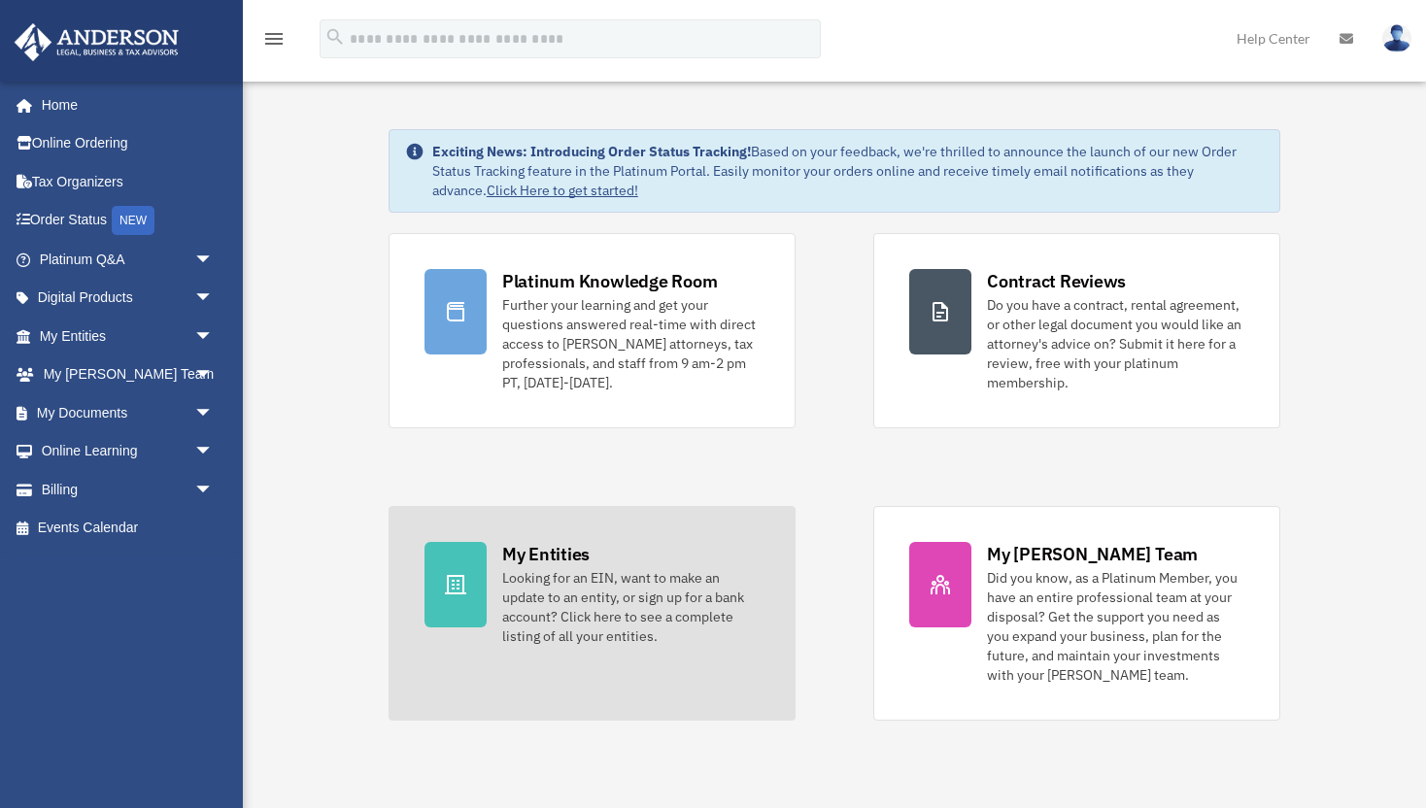
click at [615, 564] on div "My Entities Looking for an EIN, want to make an update to an entity, or sign up…" at bounding box center [630, 594] width 257 height 104
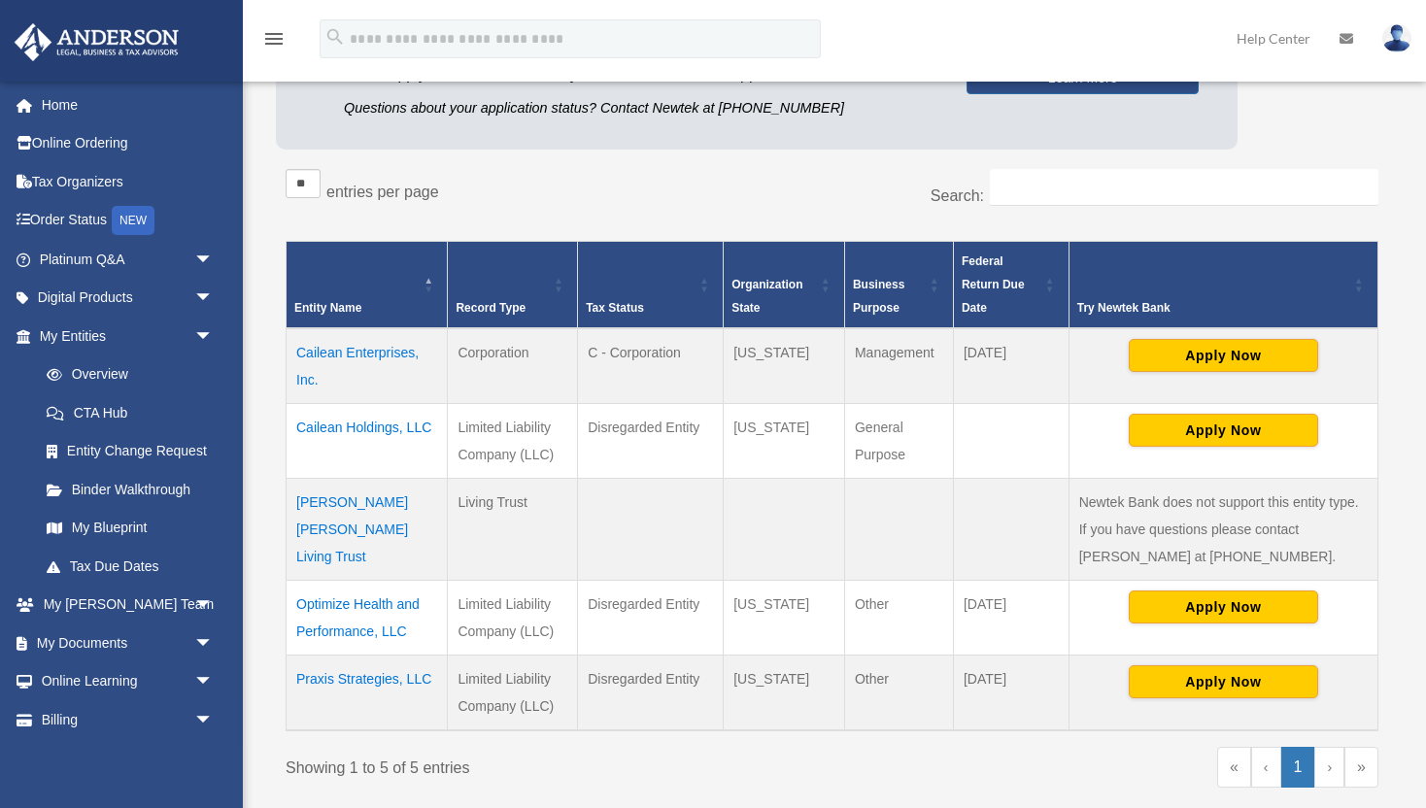
scroll to position [247, 0]
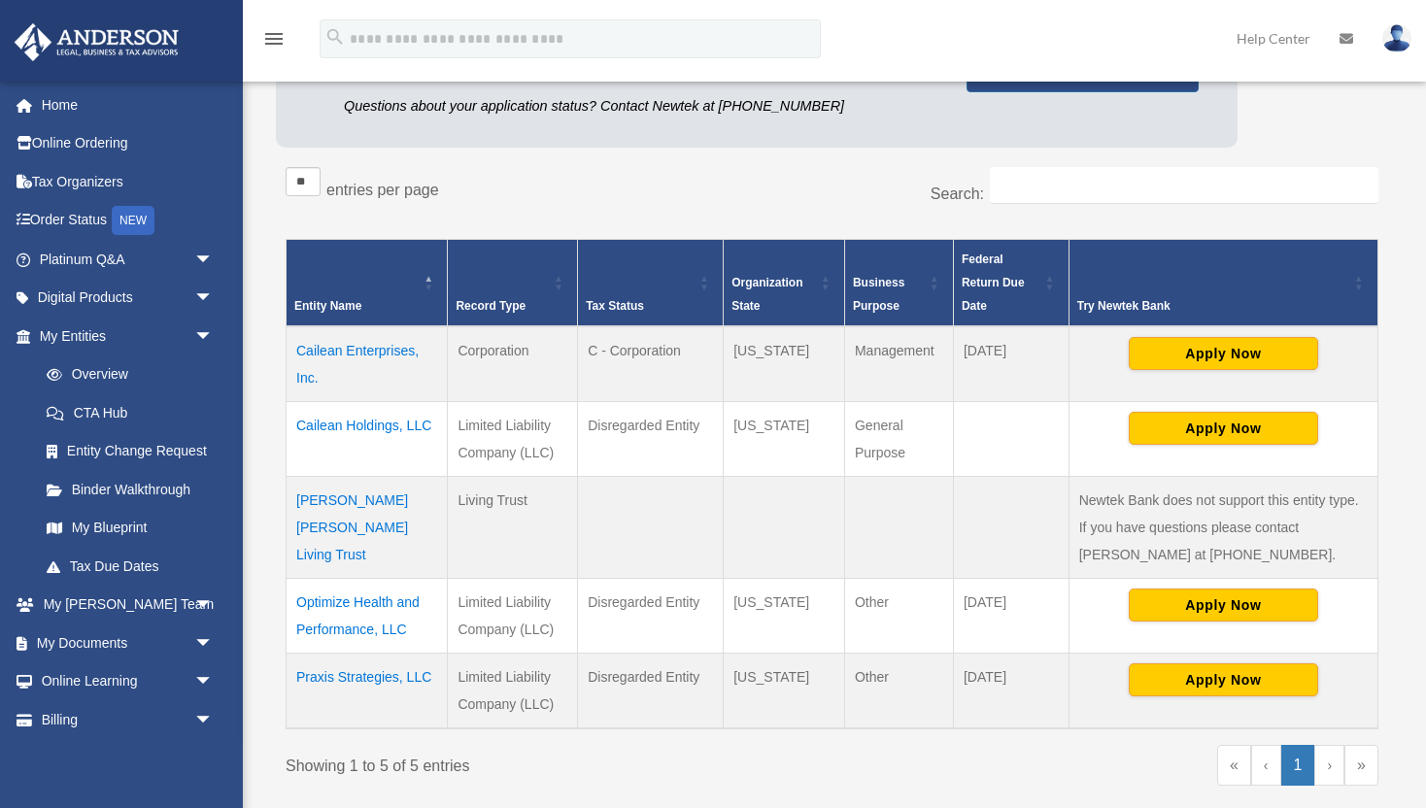
click at [341, 602] on td "Optimize Health and Performance, LLC" at bounding box center [367, 615] width 161 height 75
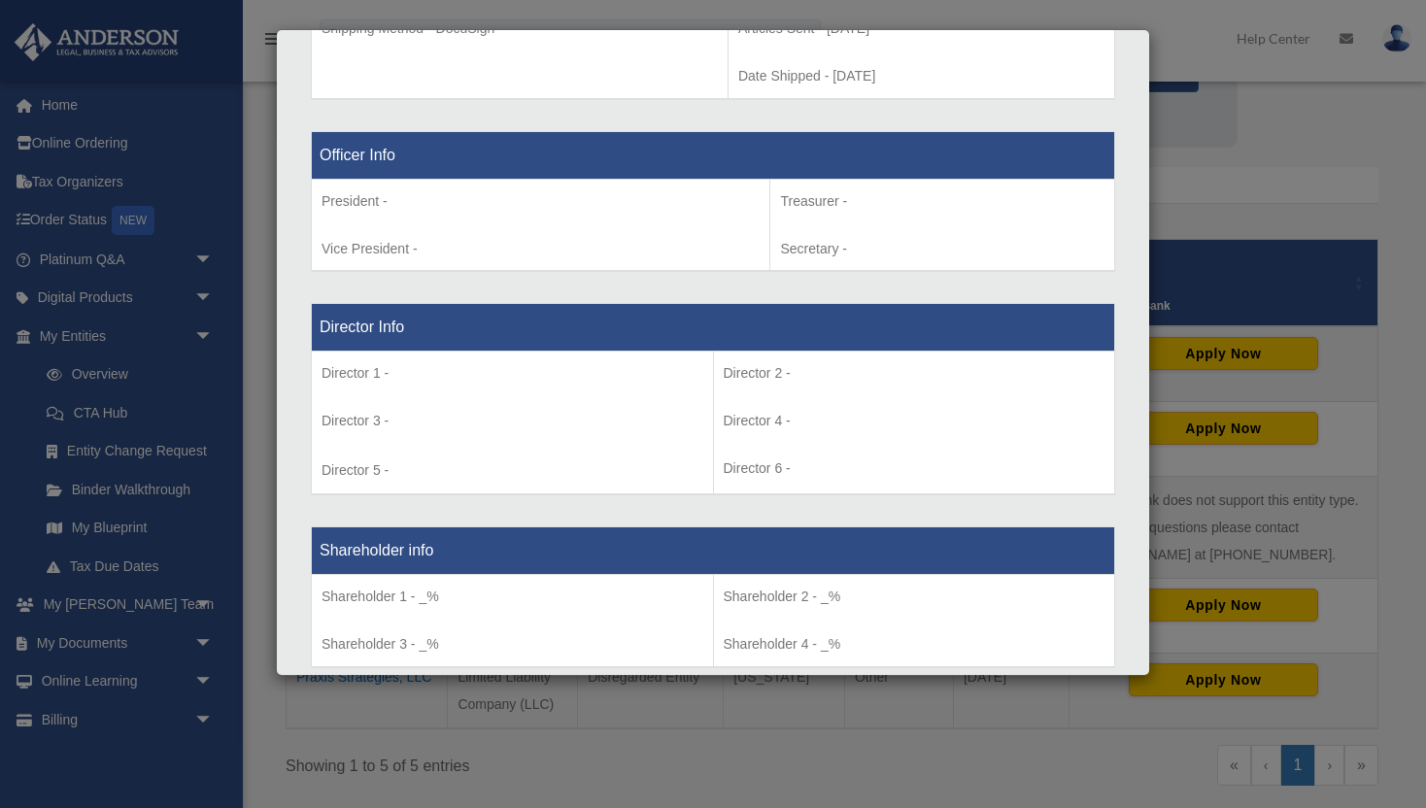
scroll to position [250, 0]
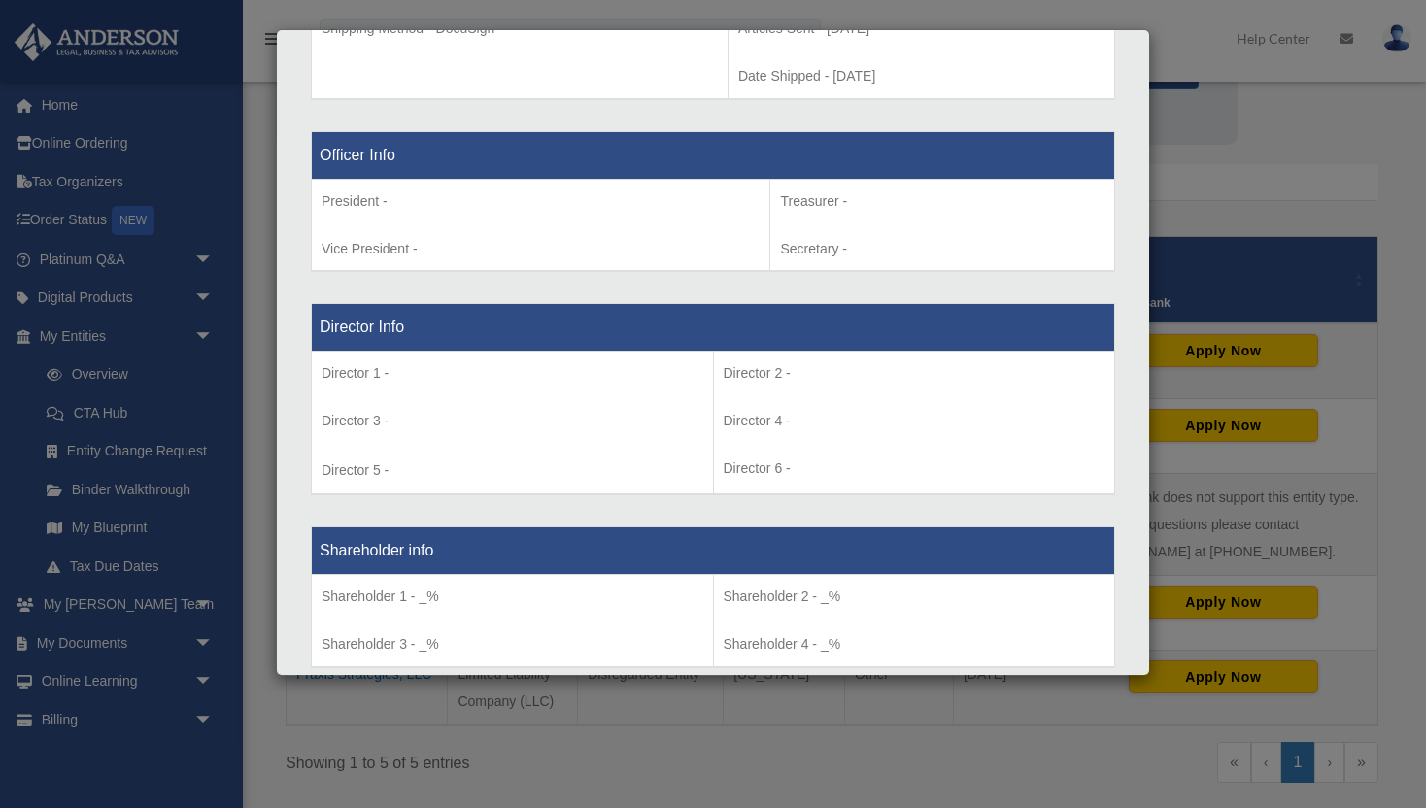
click at [472, 189] on p "President -" at bounding box center [541, 201] width 438 height 24
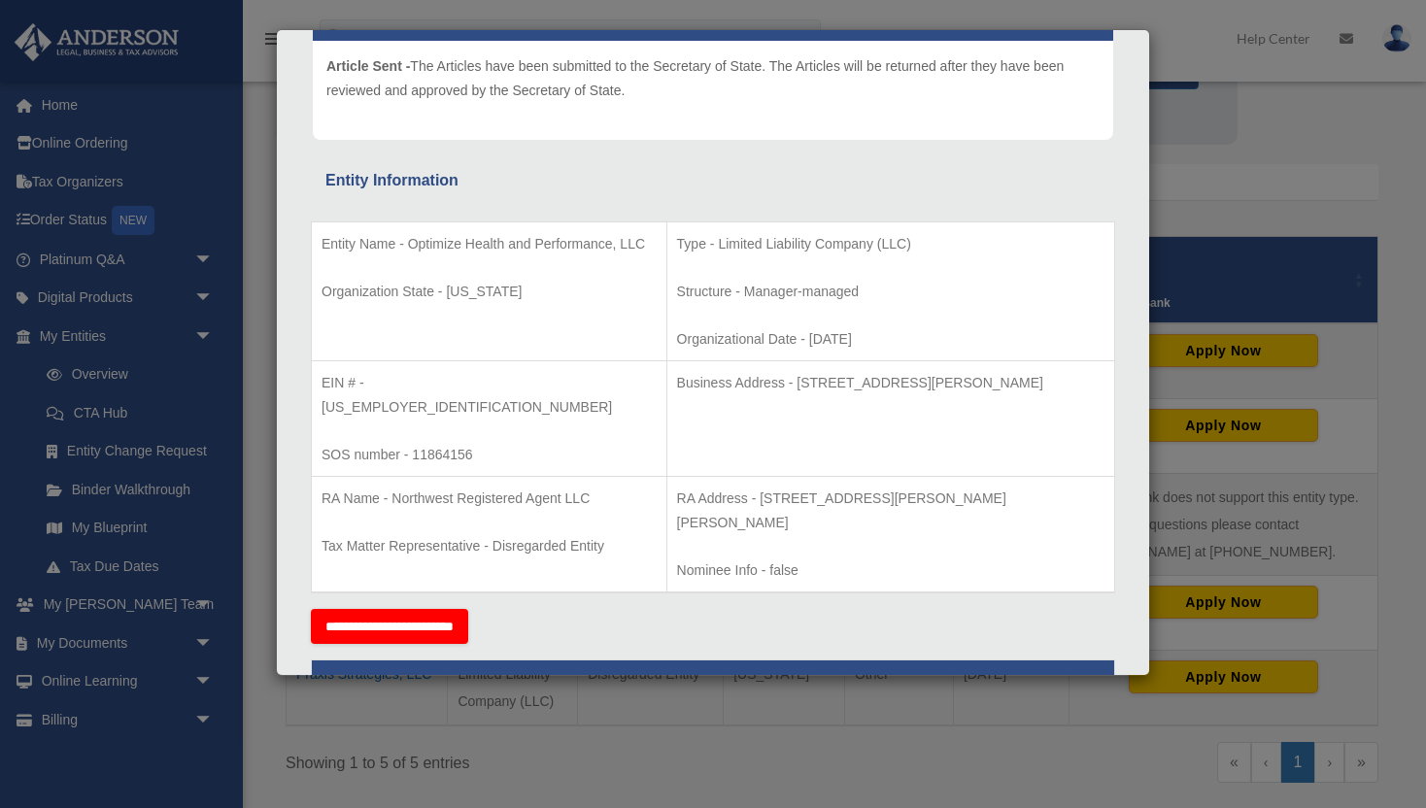
scroll to position [0, 0]
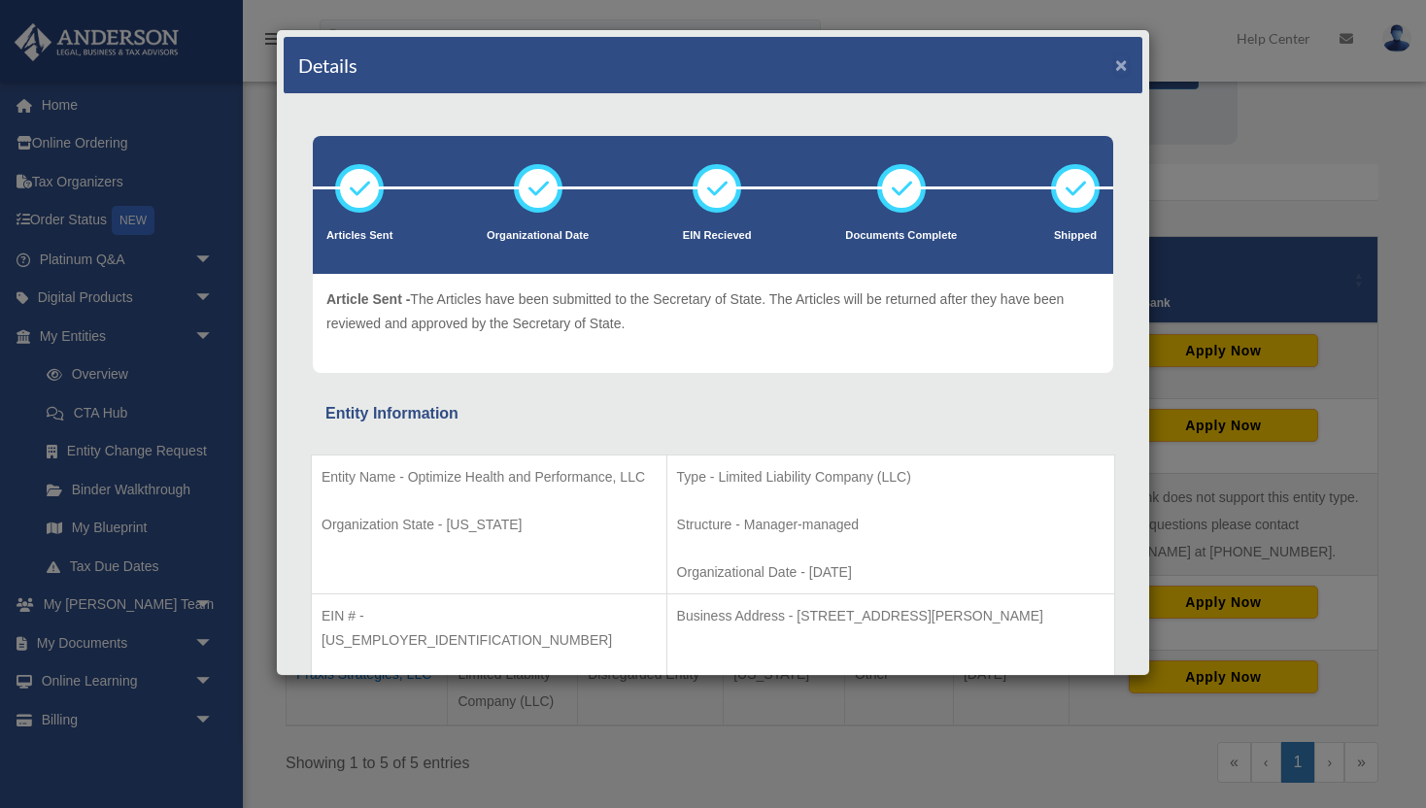
click at [1117, 63] on button "×" at bounding box center [1122, 64] width 13 height 20
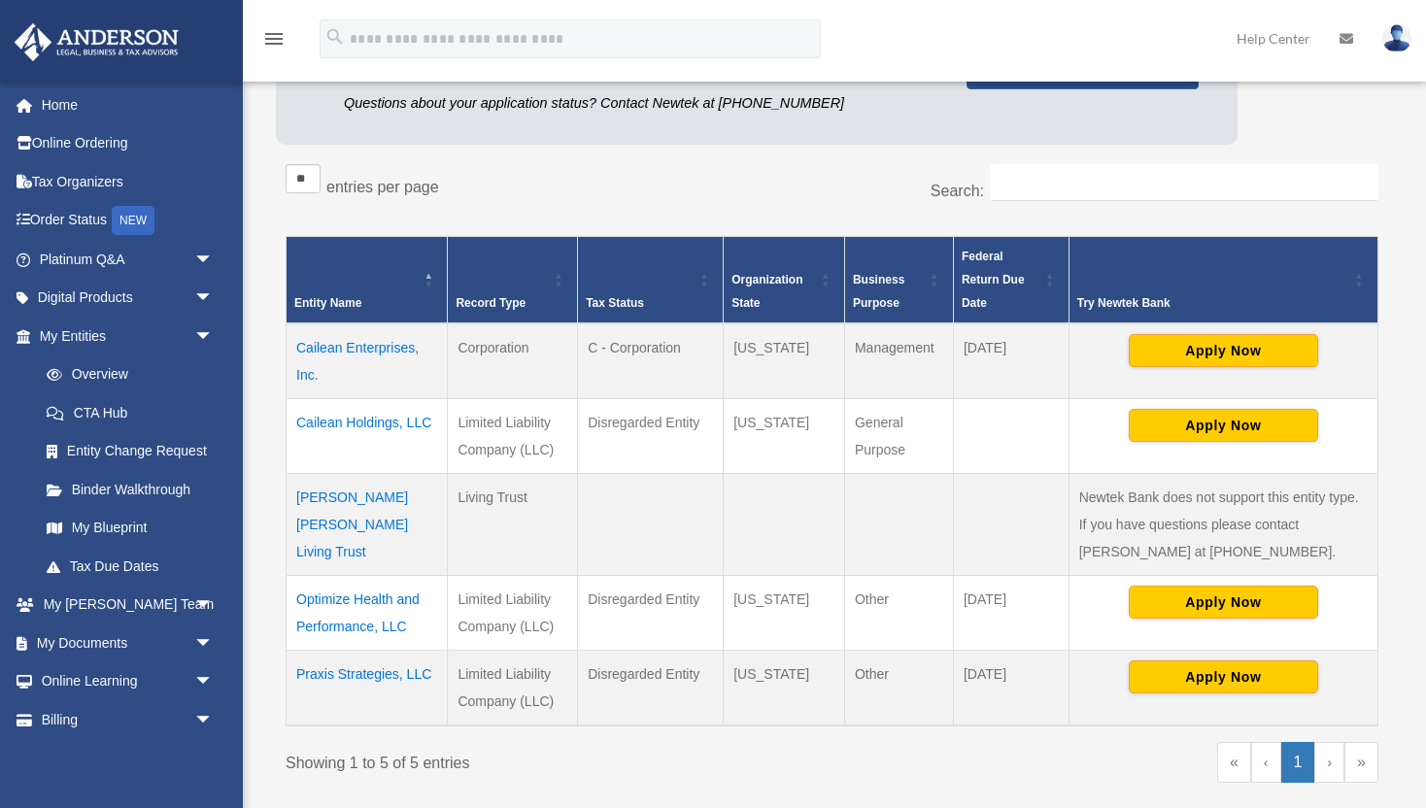
click at [387, 675] on td "Praxis Strategies, LLC" at bounding box center [367, 688] width 161 height 76
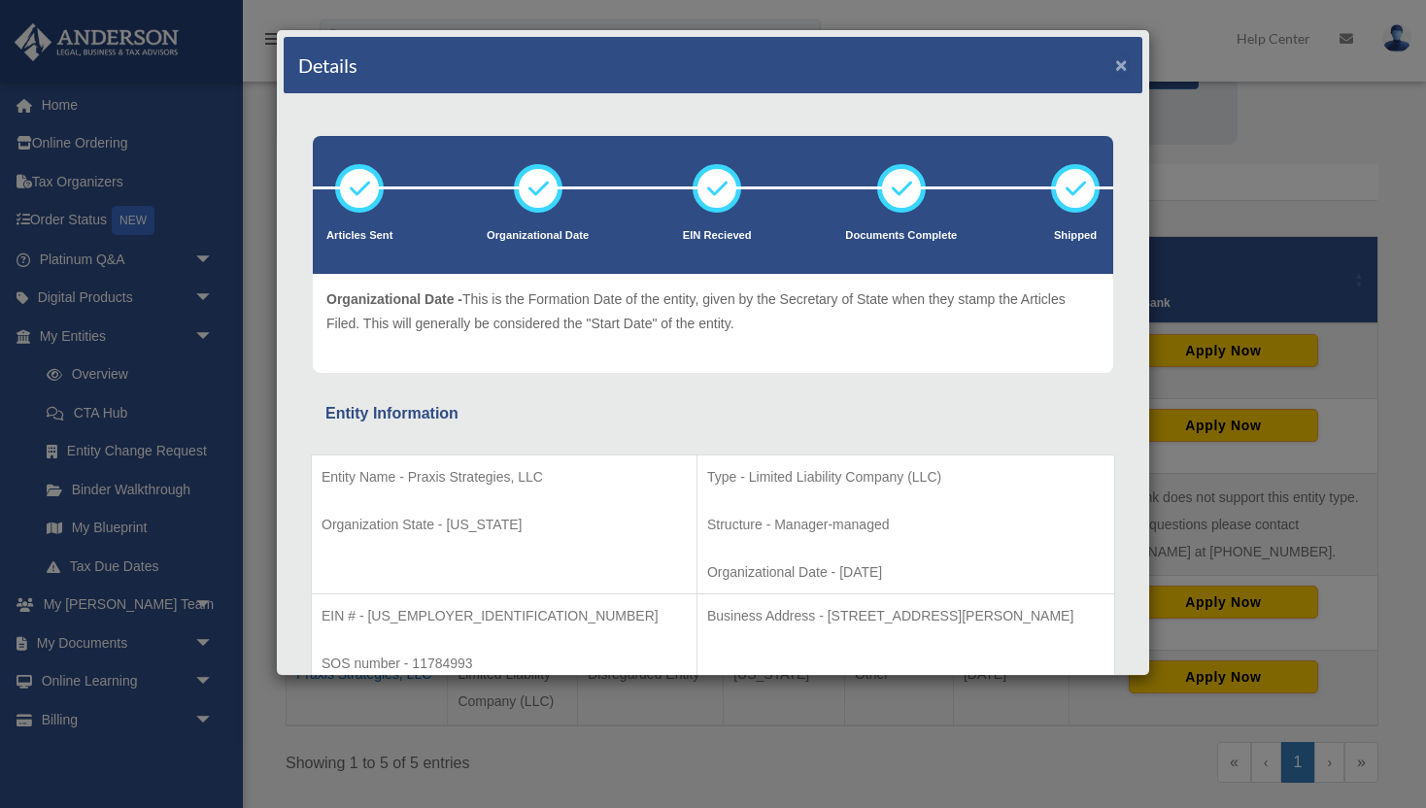
click at [1119, 62] on button "×" at bounding box center [1122, 64] width 13 height 20
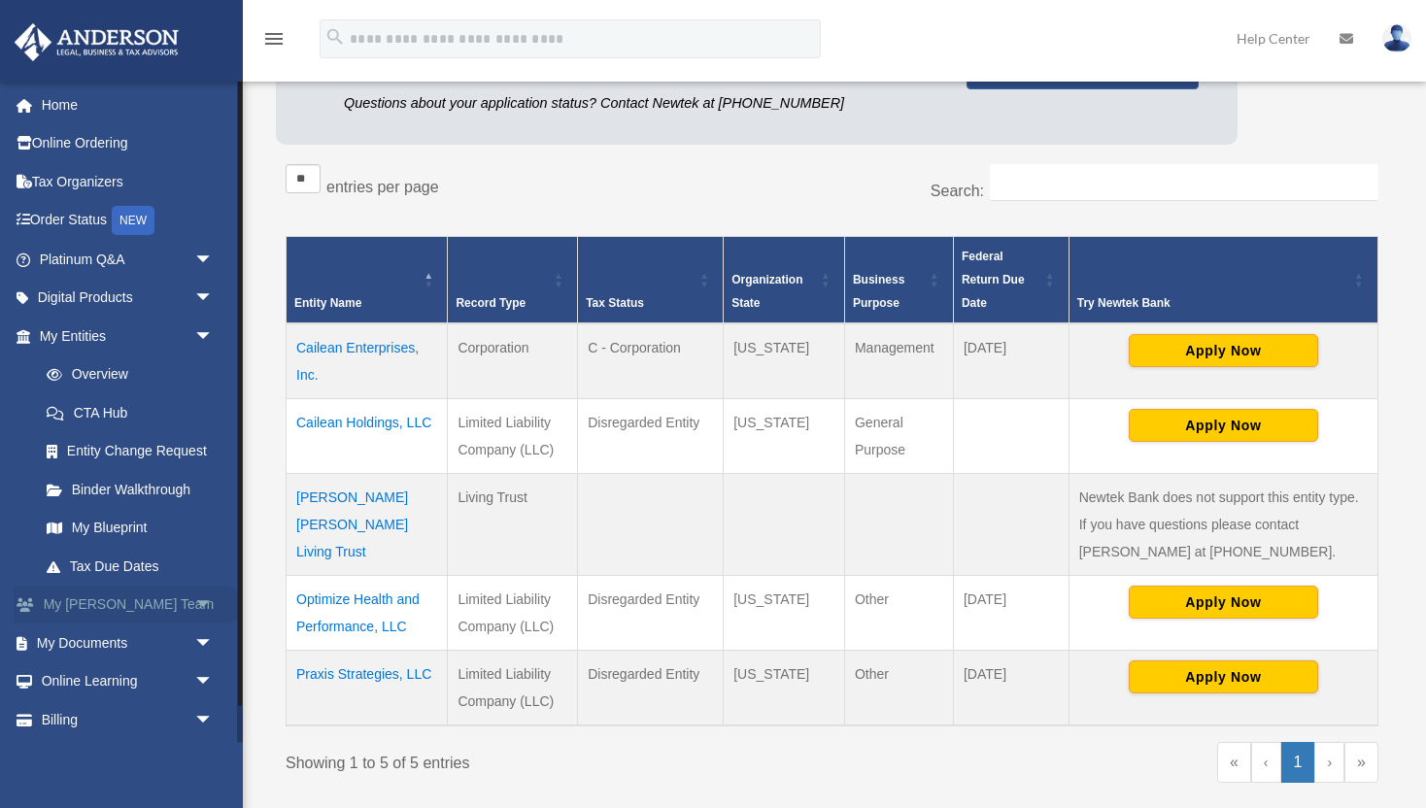
click at [194, 607] on span "arrow_drop_down" at bounding box center [213, 606] width 39 height 40
click at [161, 646] on link "My [PERSON_NAME] Team" at bounding box center [135, 655] width 216 height 62
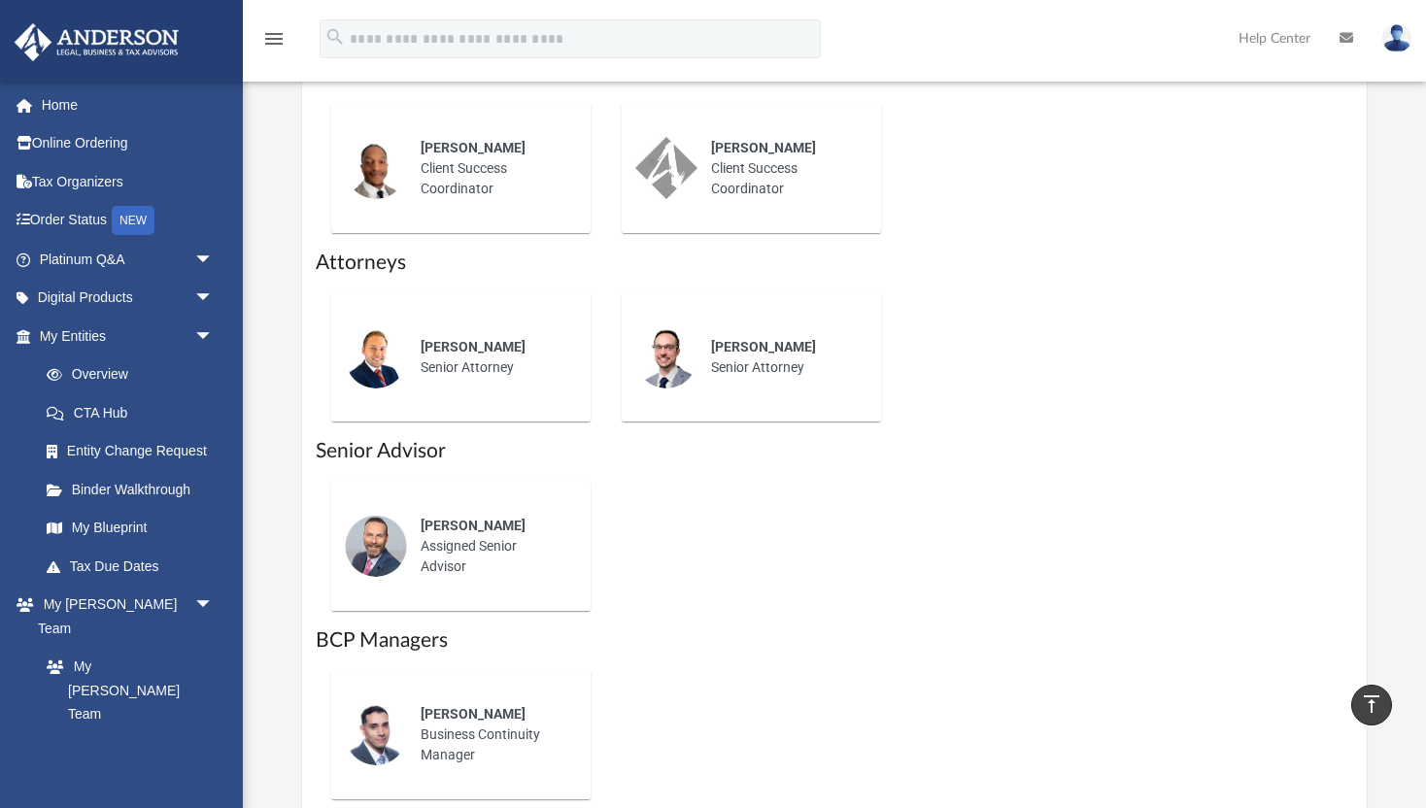
scroll to position [994, 0]
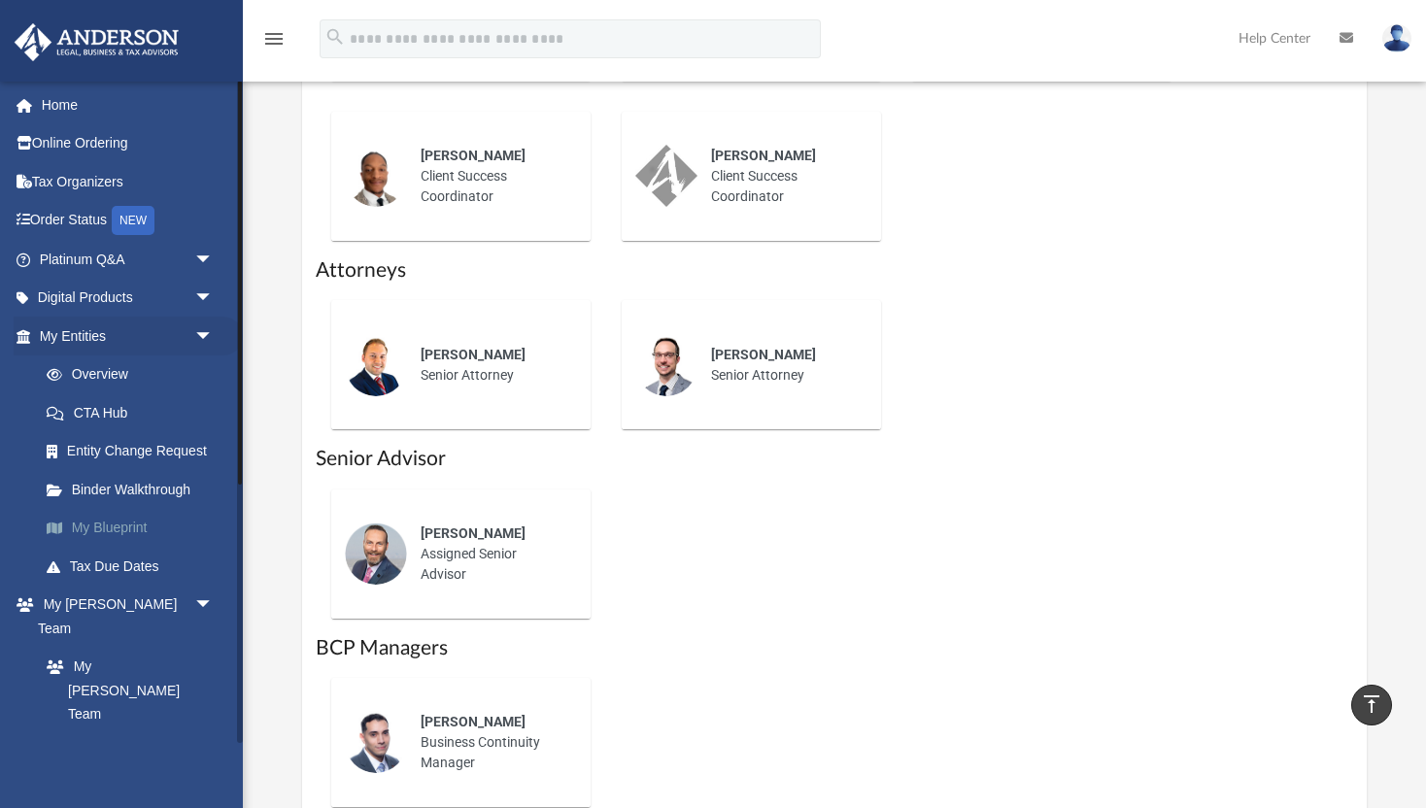
click at [111, 532] on link "My Blueprint" at bounding box center [135, 528] width 216 height 39
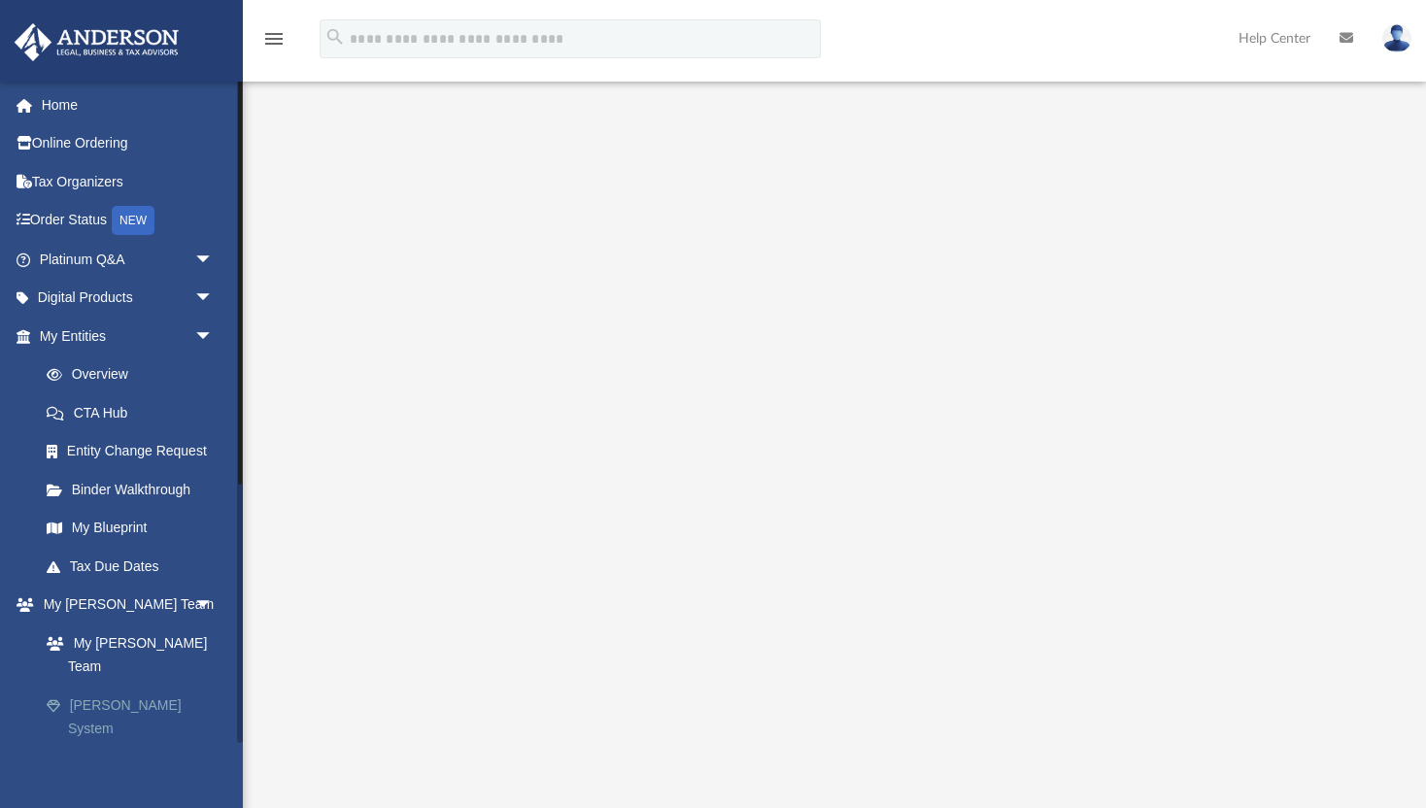
click at [127, 686] on link "[PERSON_NAME] System" at bounding box center [135, 717] width 216 height 62
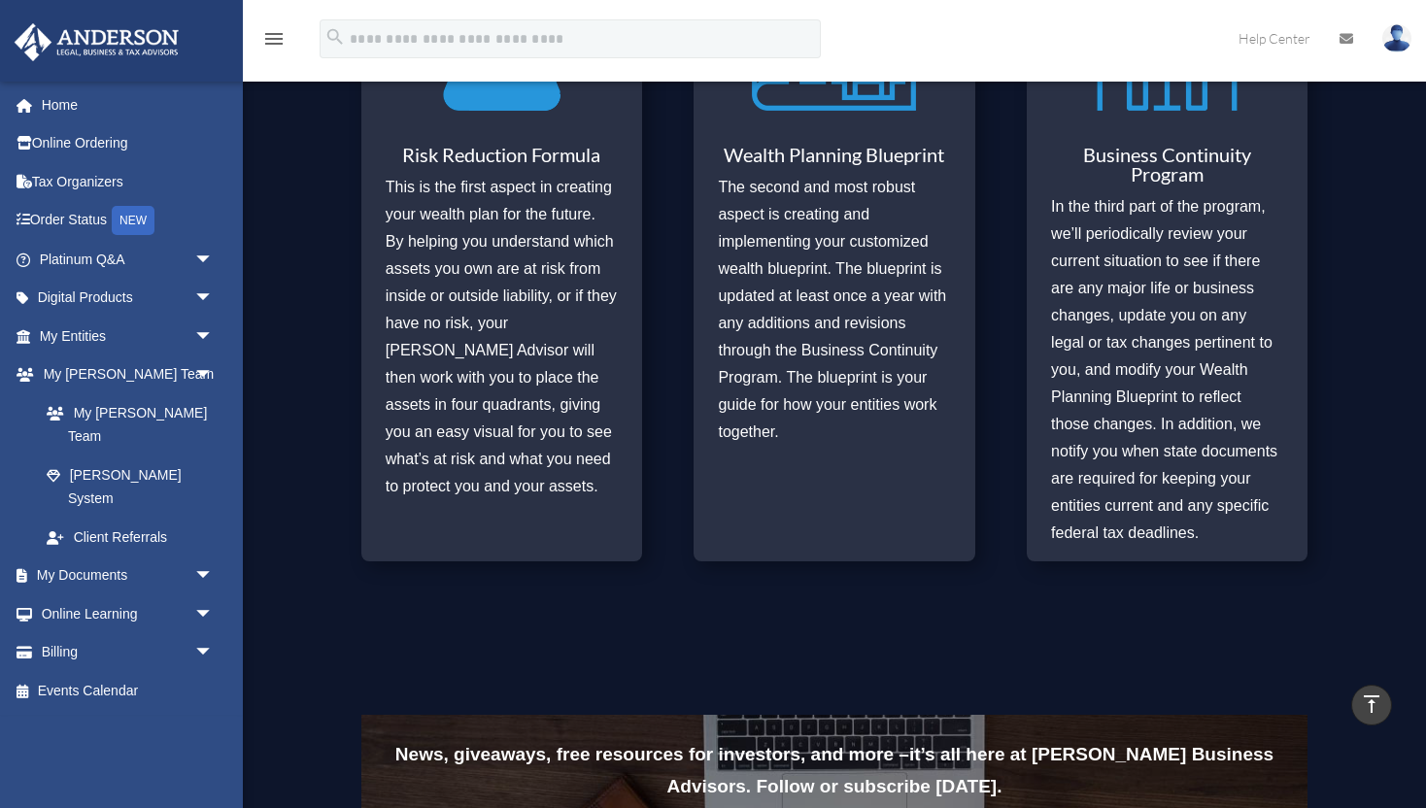
scroll to position [939, 0]
click at [85, 557] on link "My Documents arrow_drop_down" at bounding box center [128, 576] width 229 height 39
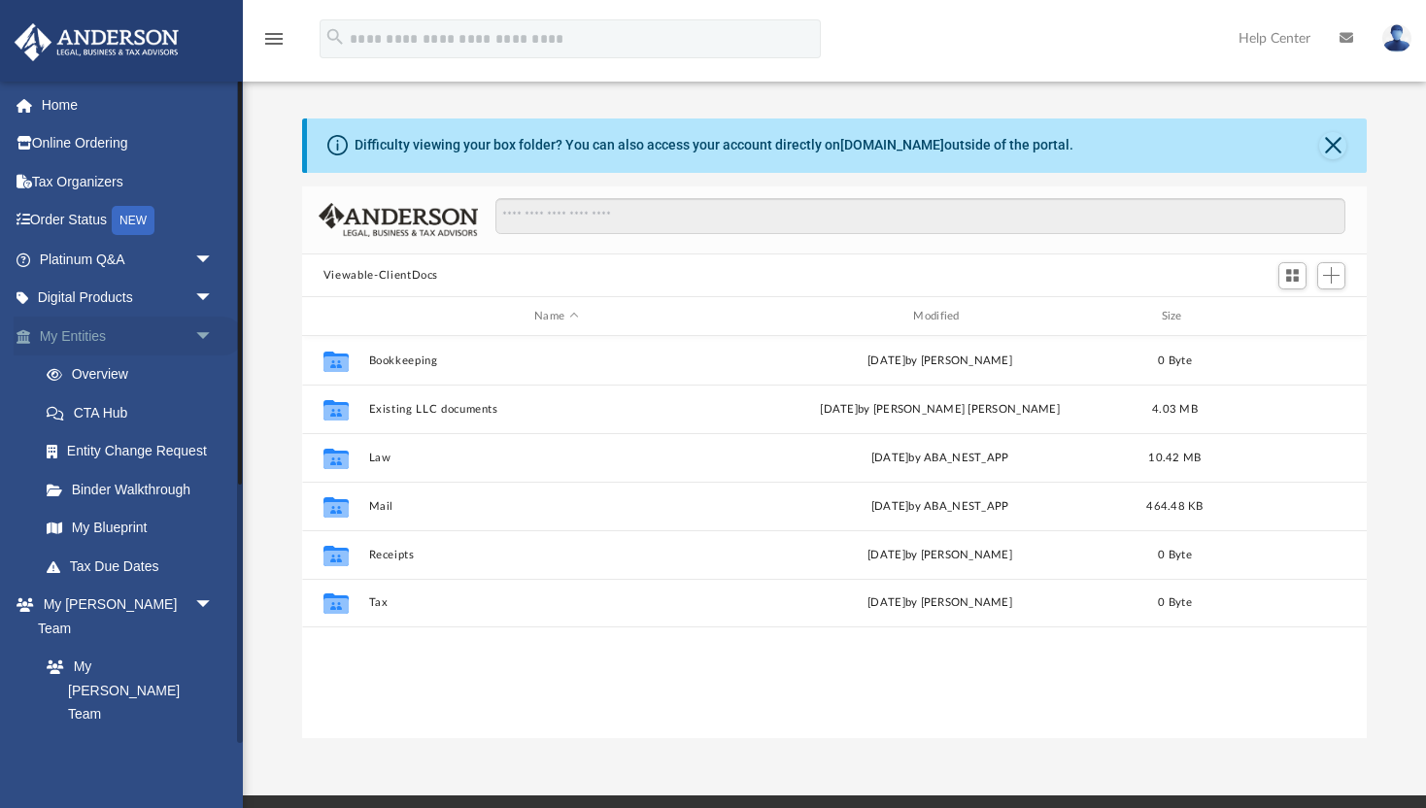
scroll to position [441, 1065]
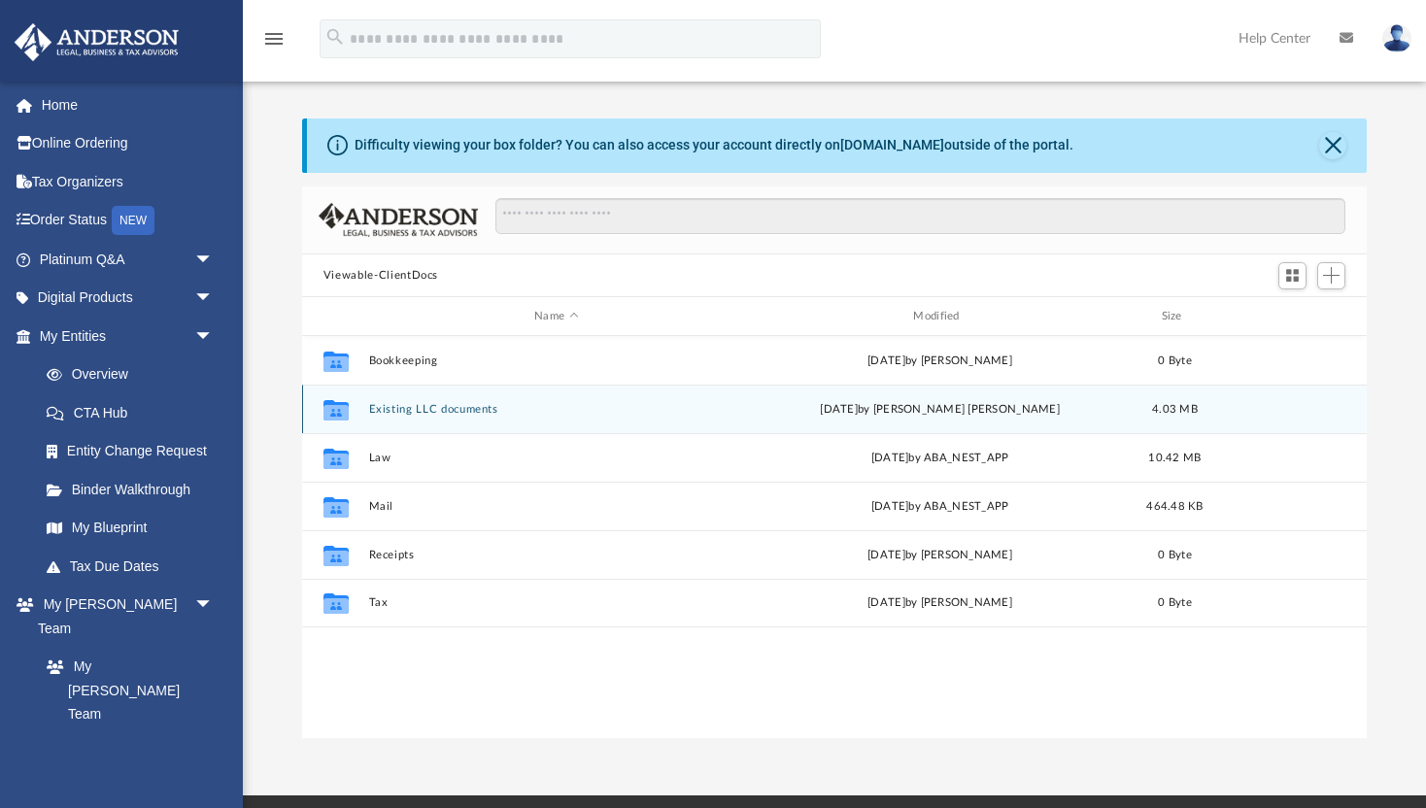
click at [450, 407] on button "Existing LLC documents" at bounding box center [555, 409] width 375 height 13
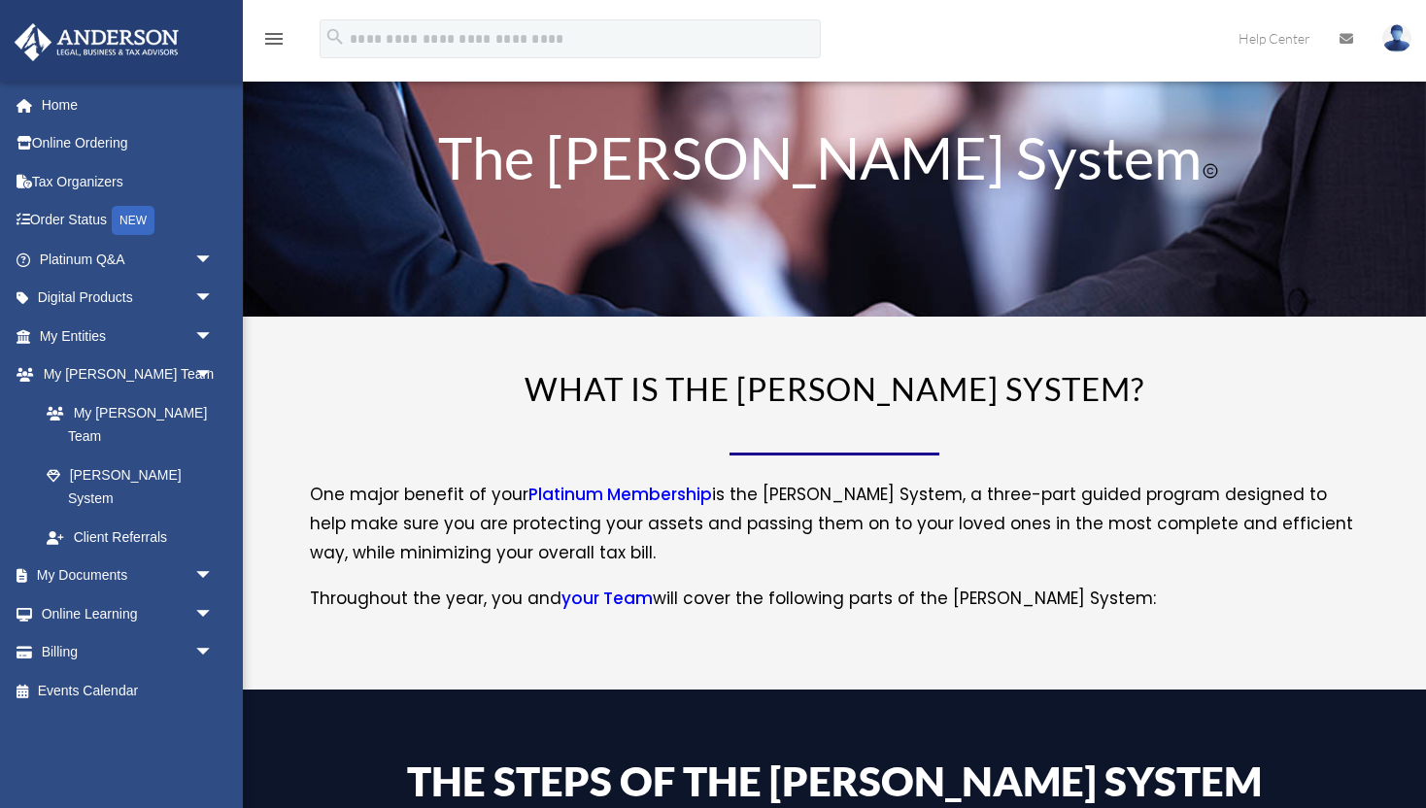
scroll to position [939, 0]
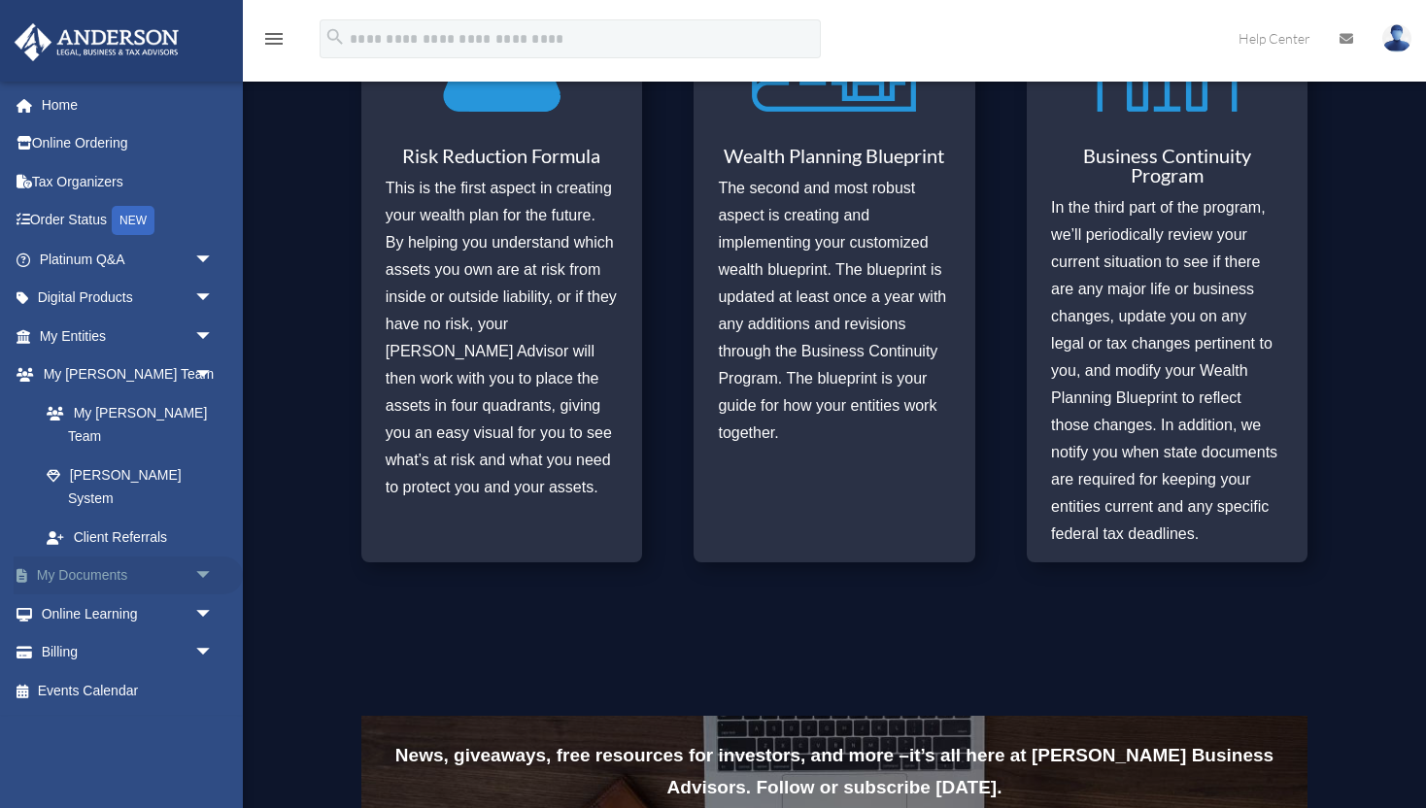
click at [207, 557] on span "arrow_drop_down" at bounding box center [213, 577] width 39 height 40
click at [120, 671] on link "Forms Library" at bounding box center [135, 690] width 216 height 39
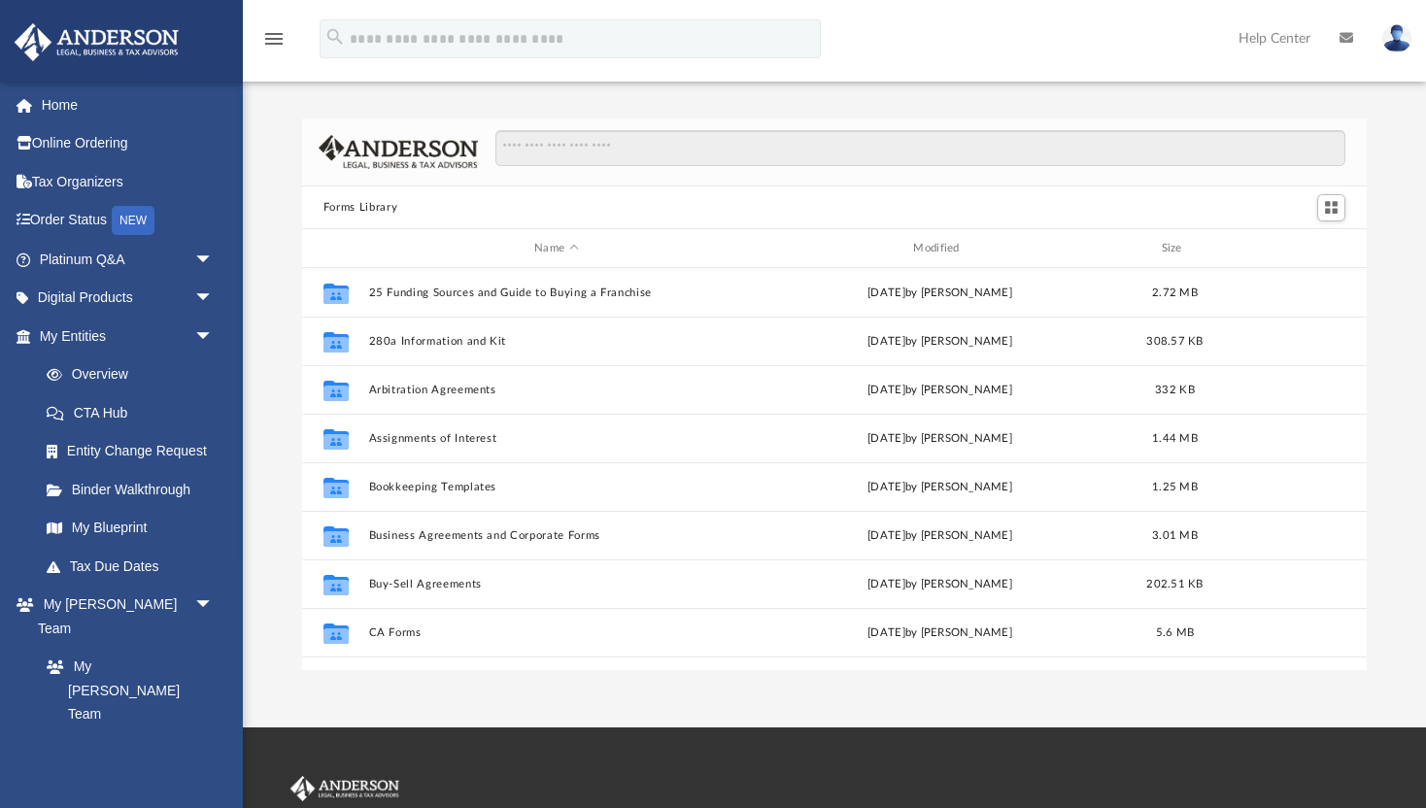
scroll to position [441, 1065]
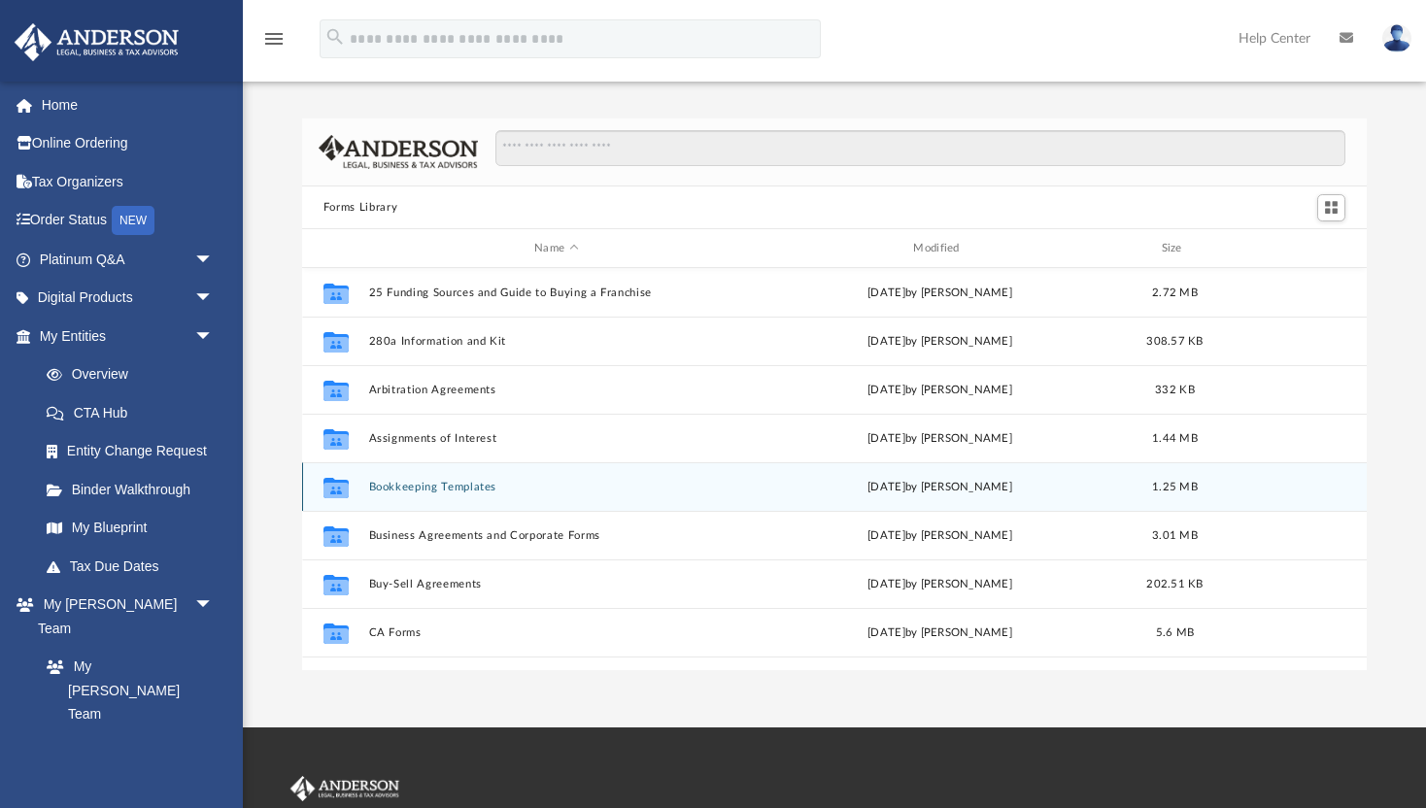
click at [404, 489] on button "Bookkeeping Templates" at bounding box center [555, 487] width 375 height 13
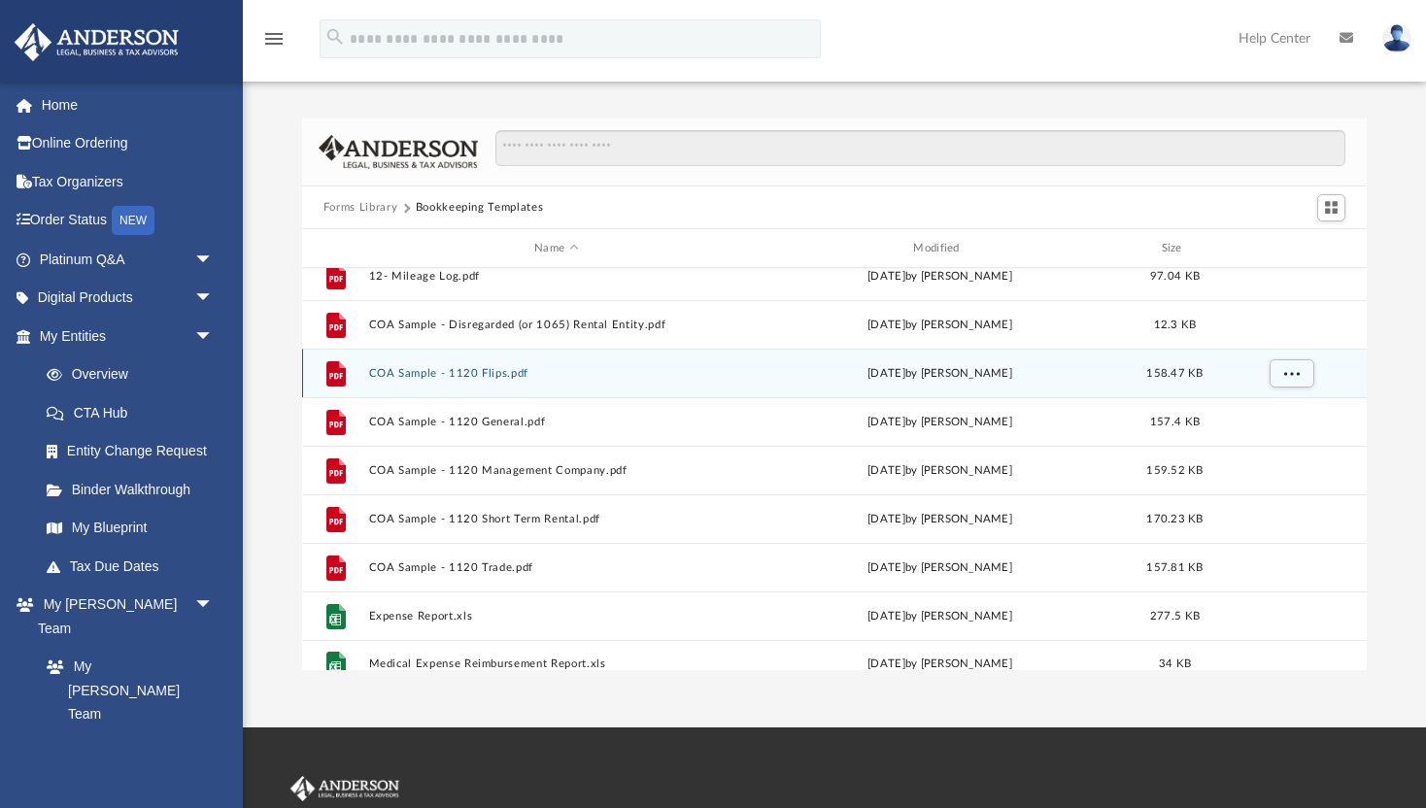
scroll to position [125, 0]
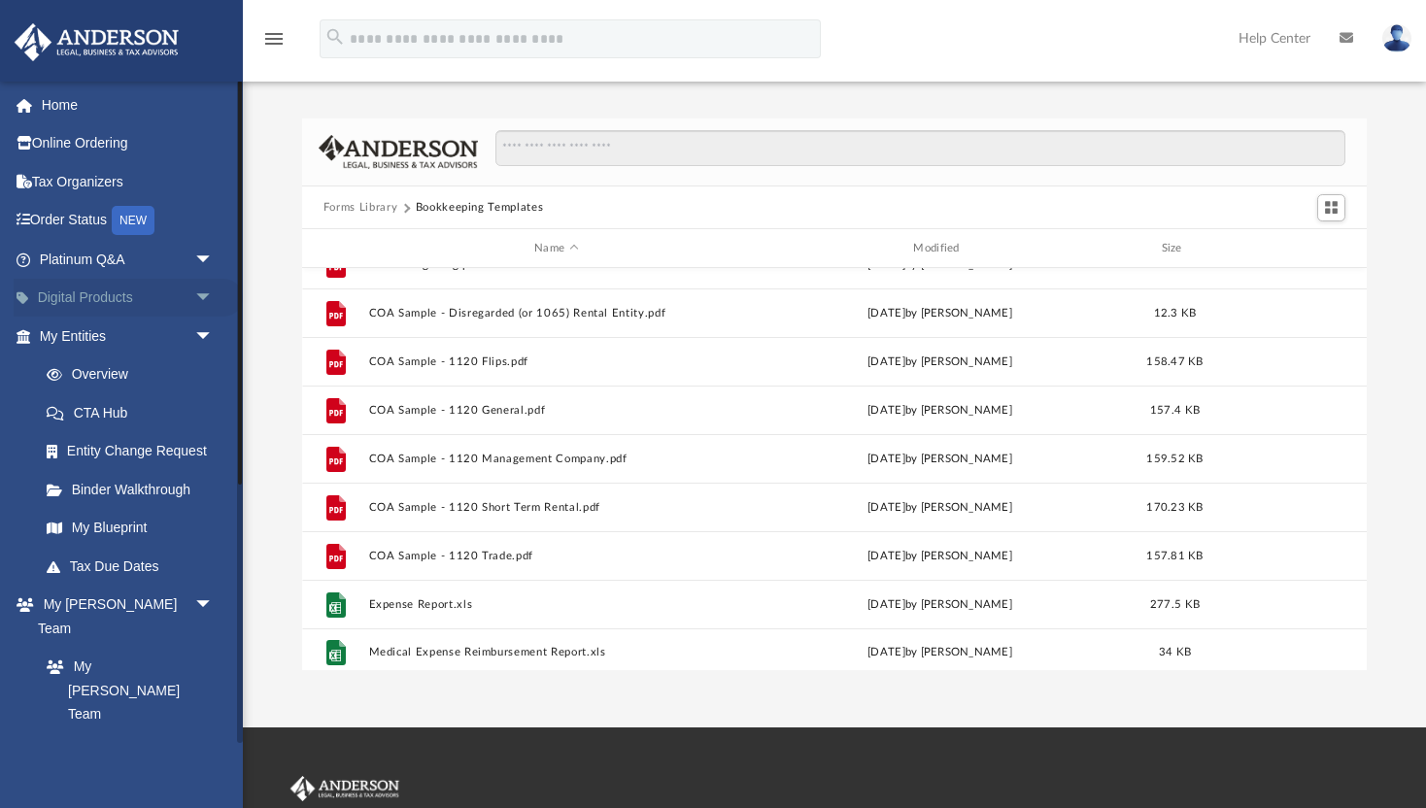
click at [197, 295] on span "arrow_drop_down" at bounding box center [213, 299] width 39 height 40
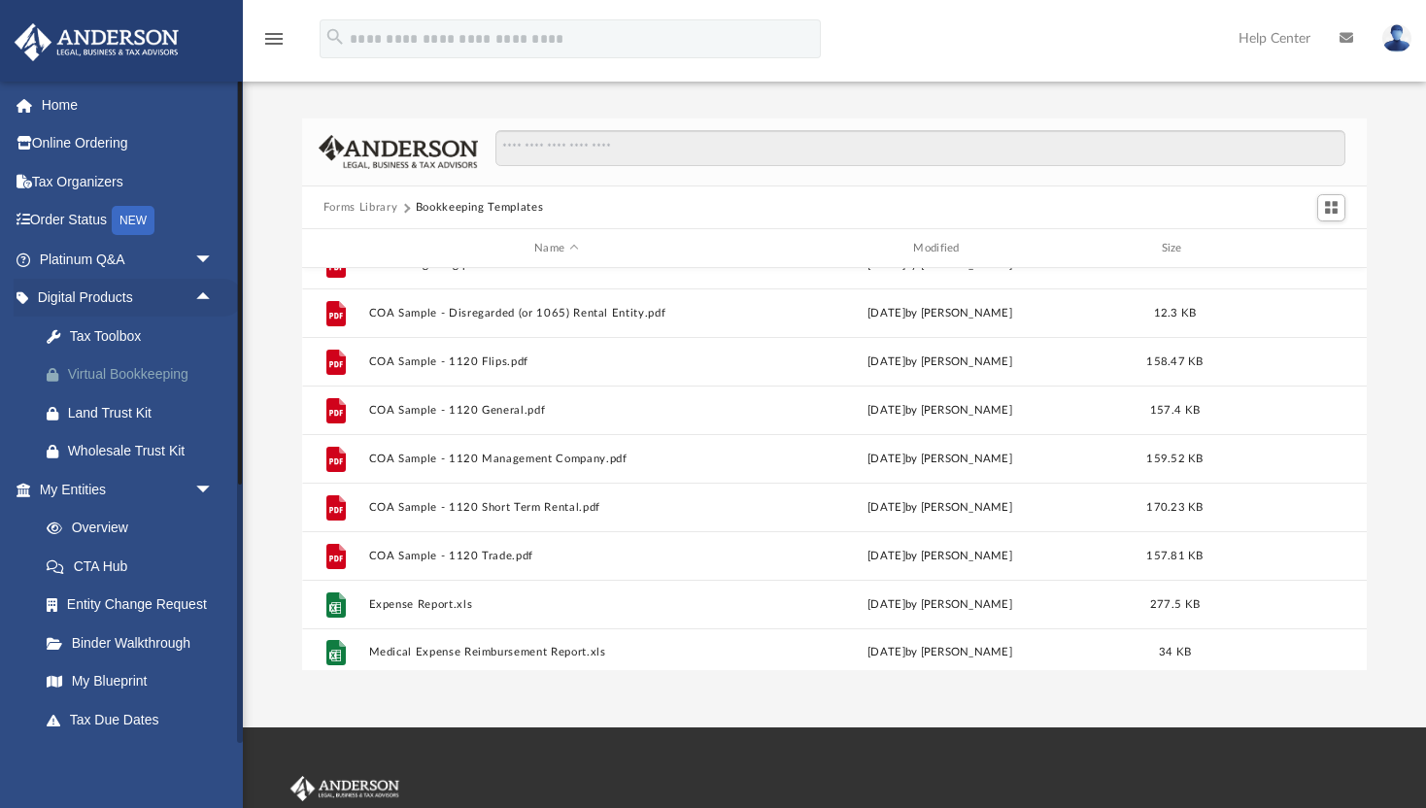
click at [135, 374] on div "Virtual Bookkeeping" at bounding box center [143, 374] width 151 height 24
click at [64, 181] on link "Tax Organizers" at bounding box center [128, 181] width 229 height 39
